Goal: Communication & Community: Answer question/provide support

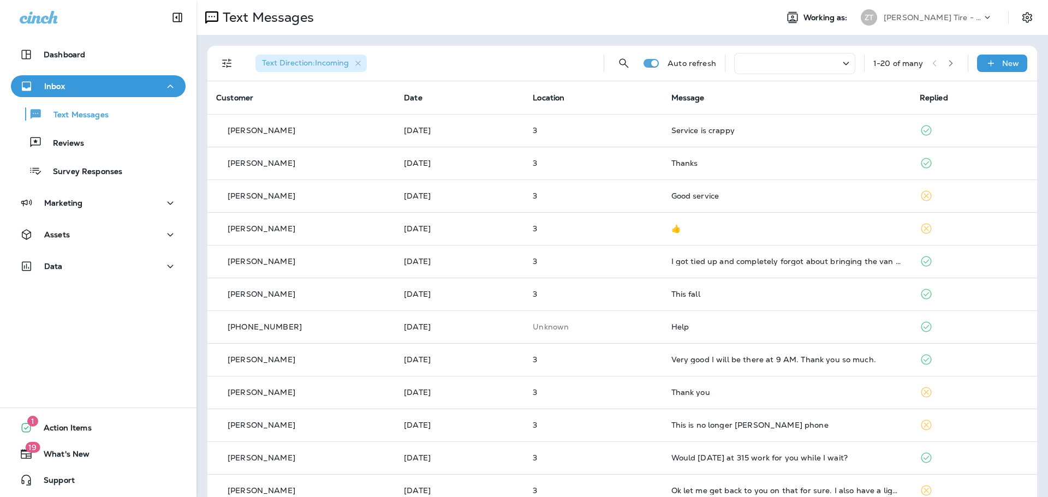
click at [920, 21] on p "[PERSON_NAME] Tire - [GEOGRAPHIC_DATA]" at bounding box center [933, 17] width 98 height 9
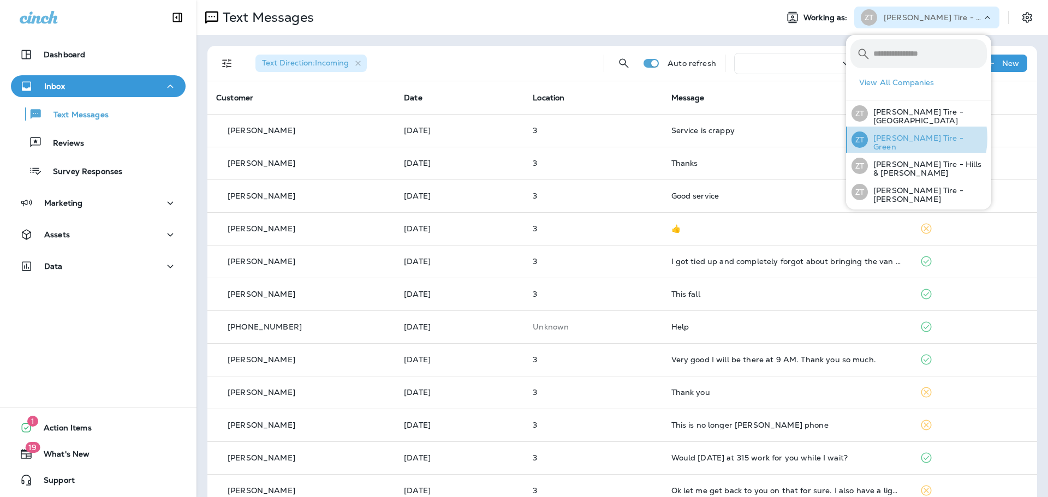
click at [907, 138] on p "[PERSON_NAME] Tire - Green" at bounding box center [927, 142] width 119 height 17
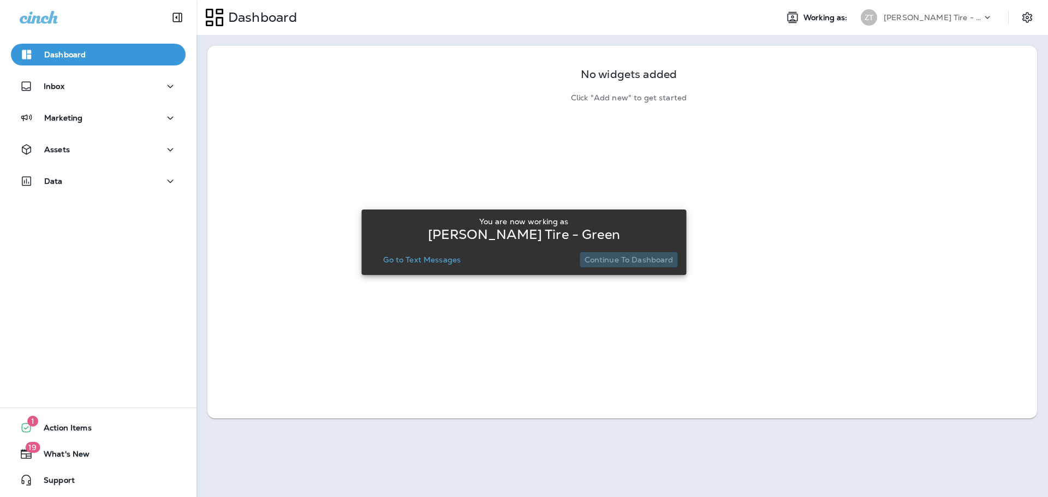
click at [630, 258] on p "Continue to Dashboard" at bounding box center [629, 259] width 89 height 9
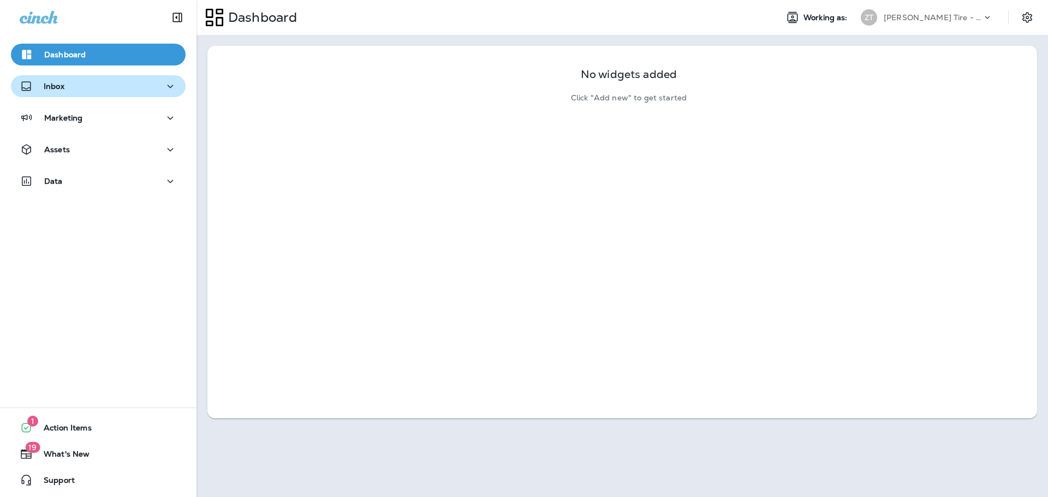
click at [127, 97] on button "Inbox" at bounding box center [98, 86] width 175 height 22
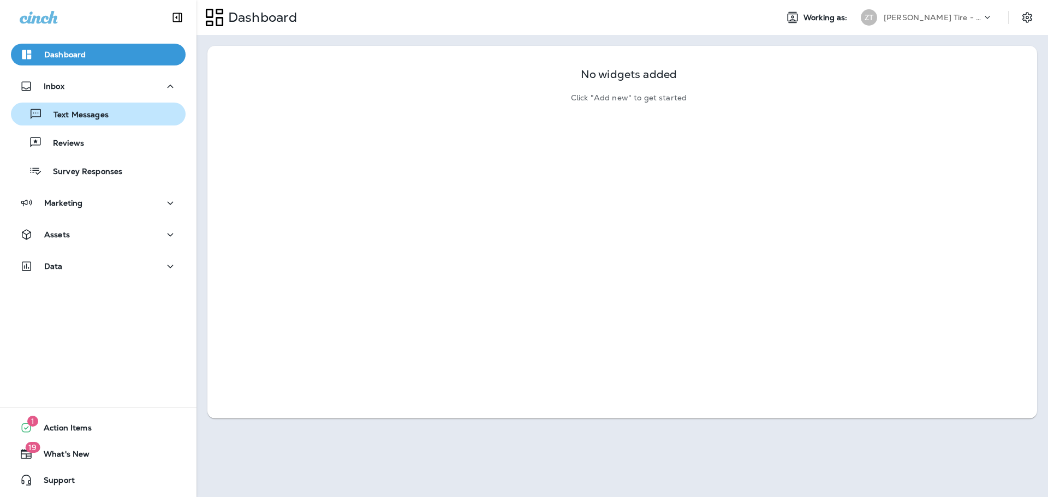
click at [116, 115] on div "Text Messages" at bounding box center [98, 114] width 166 height 16
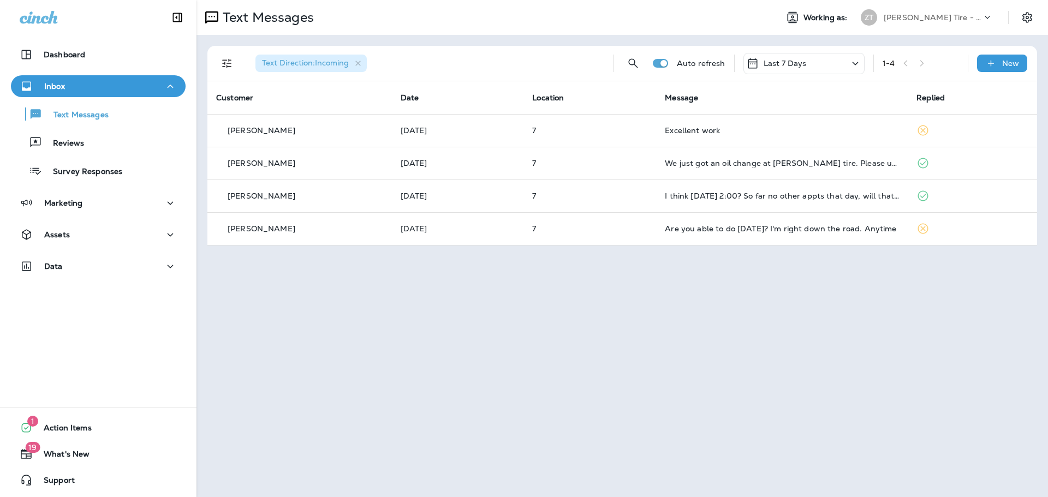
click at [917, 16] on p "[PERSON_NAME] Tire - Green" at bounding box center [933, 17] width 98 height 9
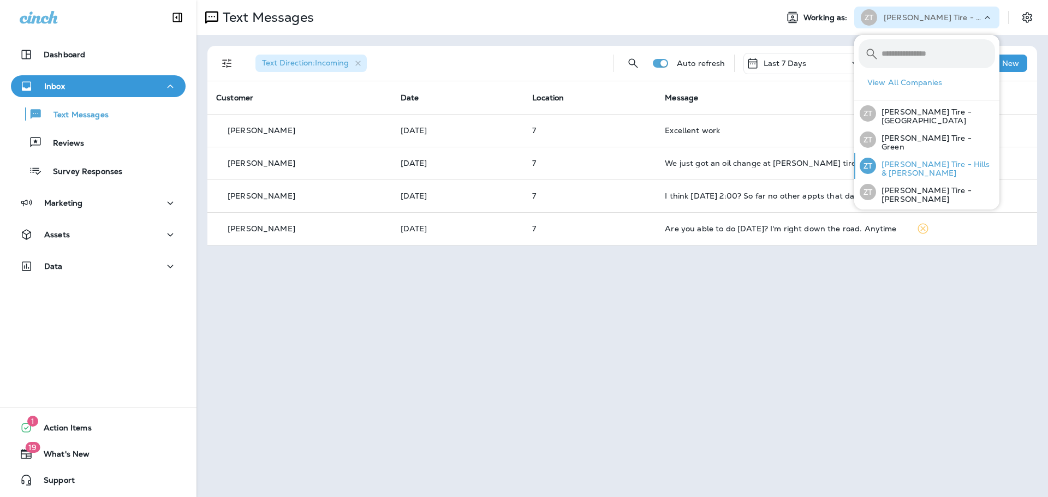
click at [889, 165] on p "[PERSON_NAME] Tire - Hills & [PERSON_NAME]" at bounding box center [935, 168] width 119 height 17
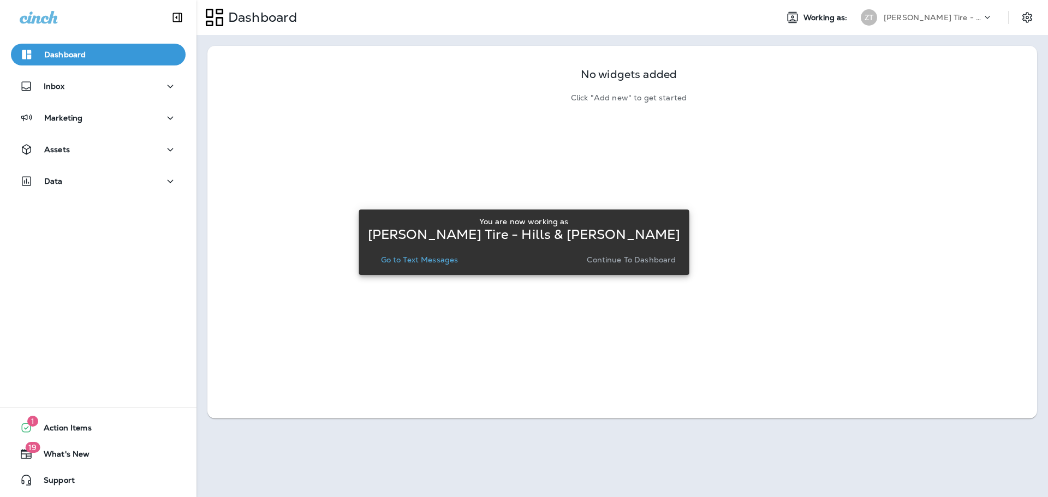
click at [637, 265] on button "Continue to Dashboard" at bounding box center [631, 259] width 98 height 15
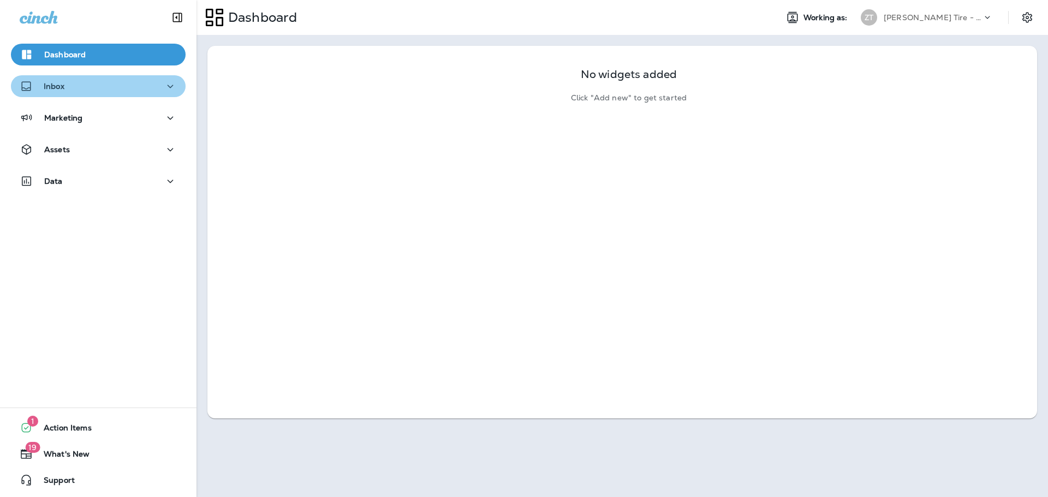
click at [129, 94] on button "Inbox" at bounding box center [98, 86] width 175 height 22
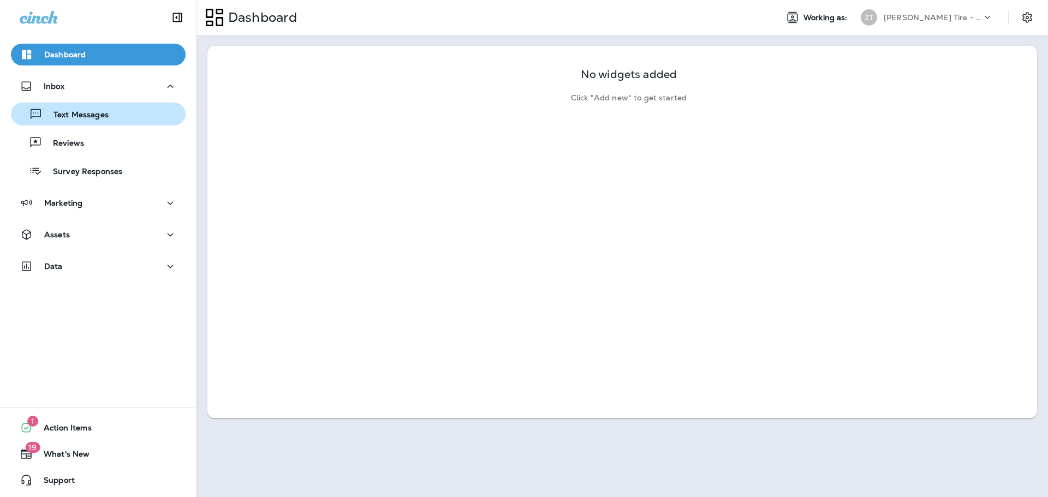
click at [124, 110] on div "Text Messages" at bounding box center [98, 114] width 166 height 16
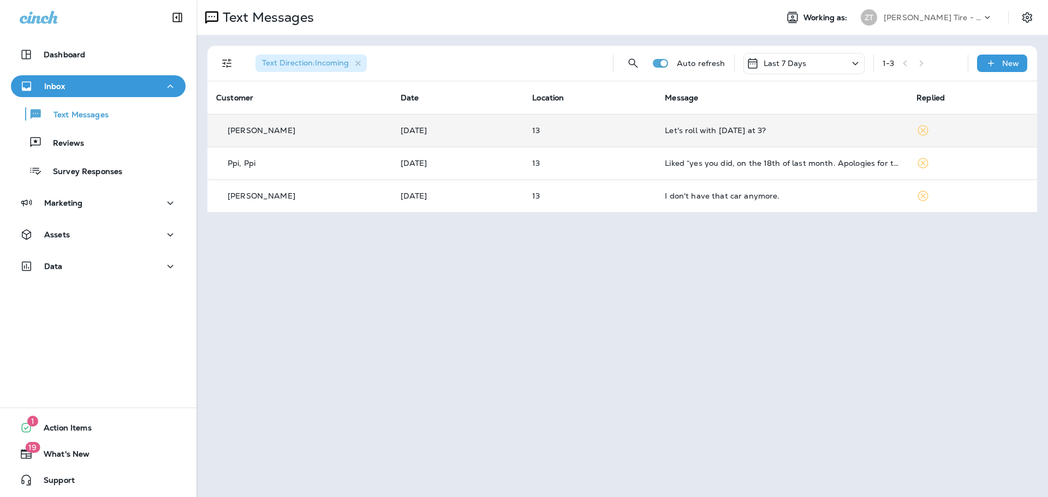
click at [720, 133] on div "Let's roll with [DATE] at 3?" at bounding box center [782, 130] width 234 height 9
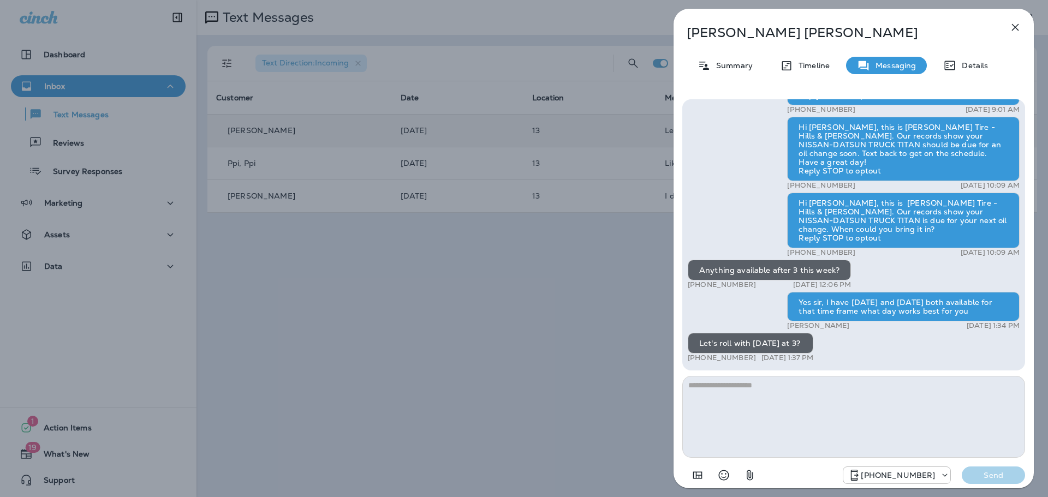
click at [619, 374] on div "[PERSON_NAME] Summary Timeline Messaging Details Thank you for stopping by [PER…" at bounding box center [524, 248] width 1048 height 497
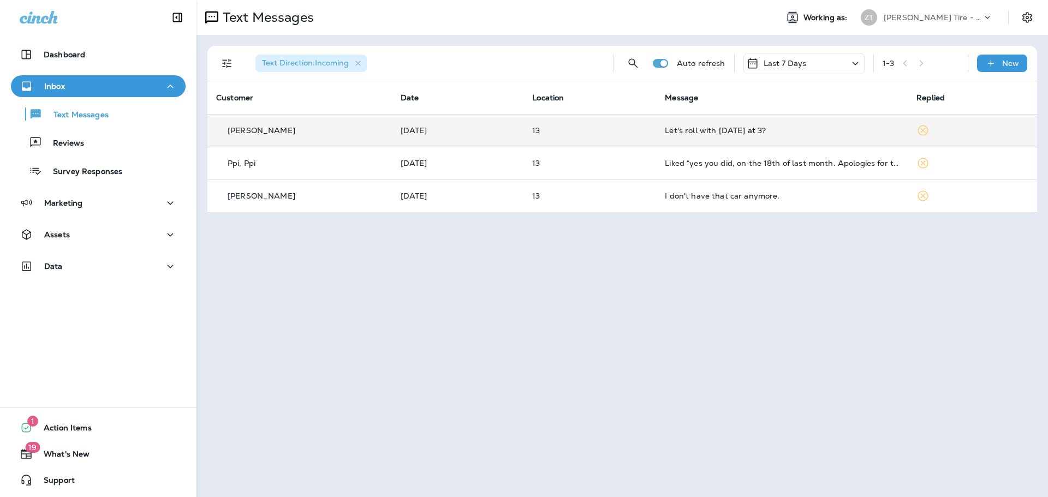
click at [767, 128] on div "Let's roll with [DATE] at 3?" at bounding box center [782, 130] width 234 height 9
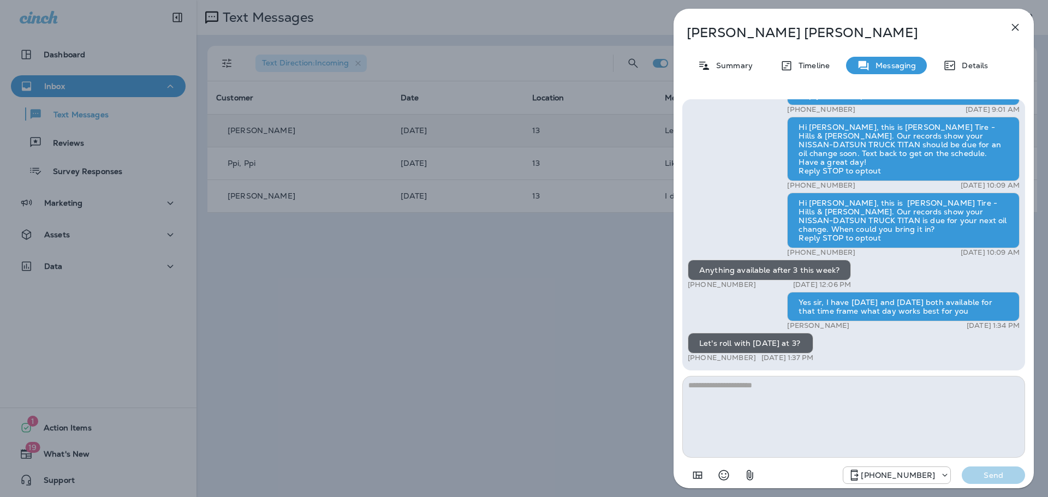
click at [768, 402] on textarea at bounding box center [853, 417] width 343 height 82
type textarea "**********"
click at [979, 469] on button "Send" at bounding box center [993, 475] width 63 height 17
